Goal: Information Seeking & Learning: Find specific page/section

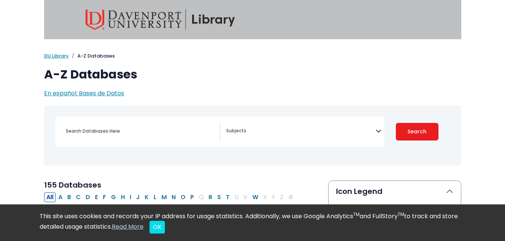
select select "Database Subject Filter"
click at [119, 134] on input "Search database by title or keyword" at bounding box center [140, 130] width 158 height 11
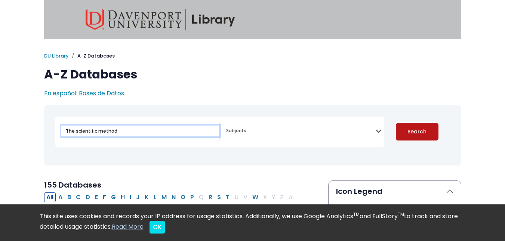
type input "The scientific method"
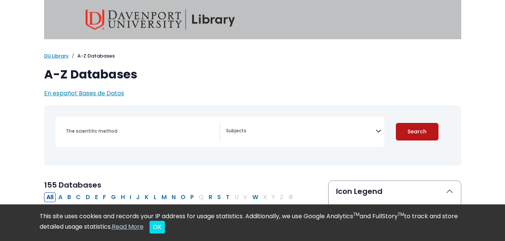
click at [411, 128] on button "Search" at bounding box center [416, 132] width 43 height 18
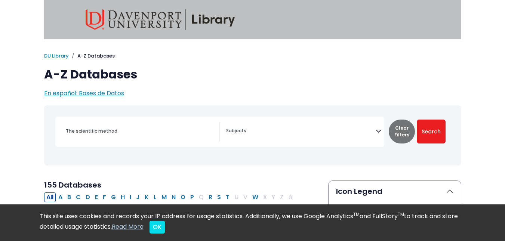
select select "Database Subject Filter"
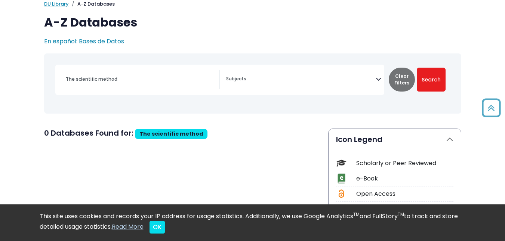
scroll to position [50, 0]
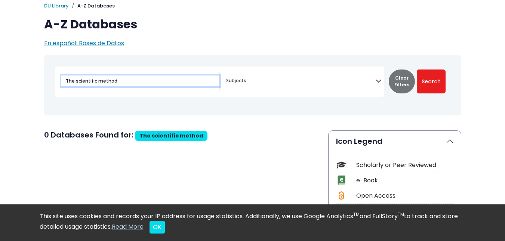
click at [177, 78] on input "The scientific method" at bounding box center [140, 80] width 158 height 11
click at [177, 78] on input "The scientific metho" at bounding box center [140, 80] width 158 height 11
type input "T"
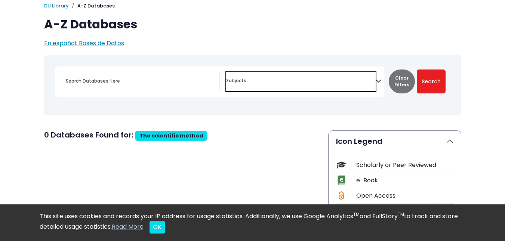
click at [226, 75] on span "Search filters" at bounding box center [300, 79] width 149 height 9
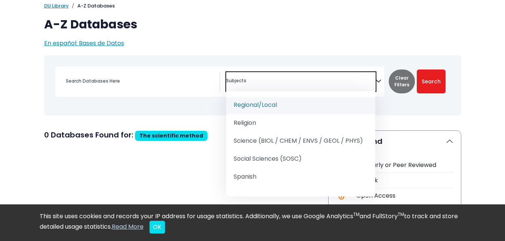
scroll to position [889, 0]
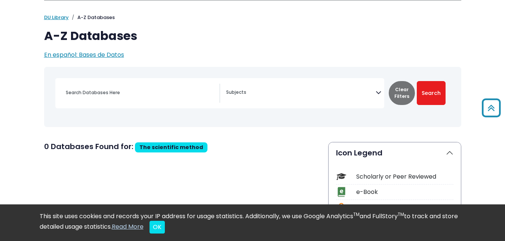
scroll to position [26, 0]
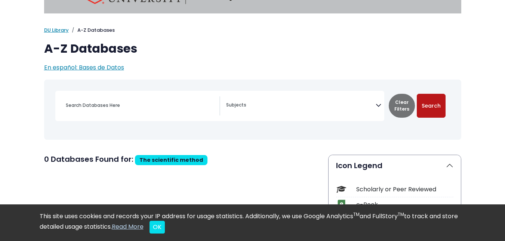
click at [441, 104] on button "Search" at bounding box center [430, 106] width 29 height 24
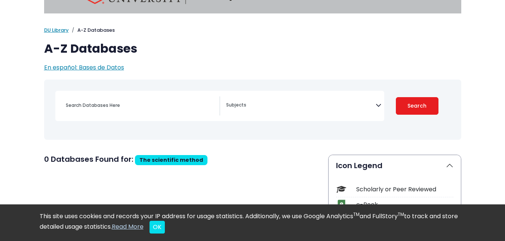
select select "Database Subject Filter"
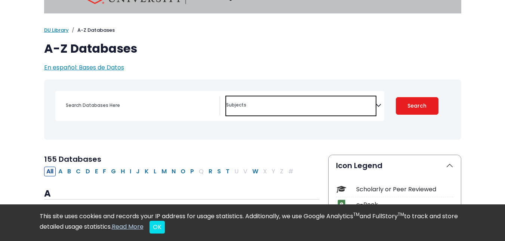
click at [370, 109] on textarea "Search" at bounding box center [300, 106] width 149 height 6
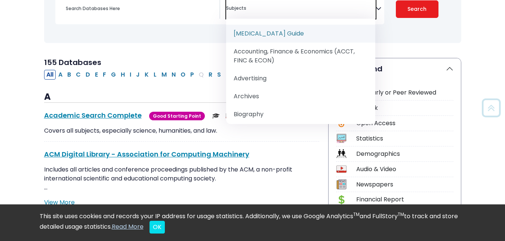
scroll to position [123, 0]
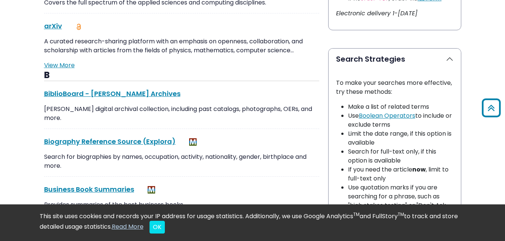
scroll to position [499, 0]
click at [138, 90] on link "BiblioBoard - [PERSON_NAME] Archives This link opens in a new window" at bounding box center [112, 93] width 136 height 9
